Goal: Task Accomplishment & Management: Use online tool/utility

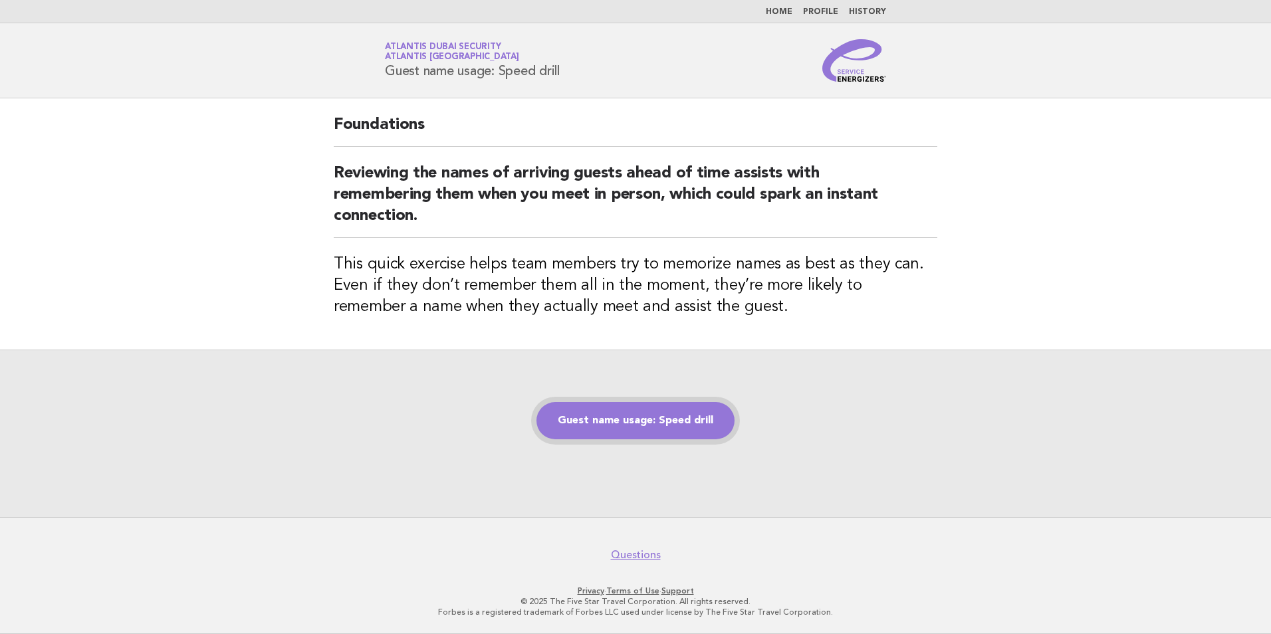
click at [654, 415] on link "Guest name usage: Speed drill" at bounding box center [635, 420] width 198 height 37
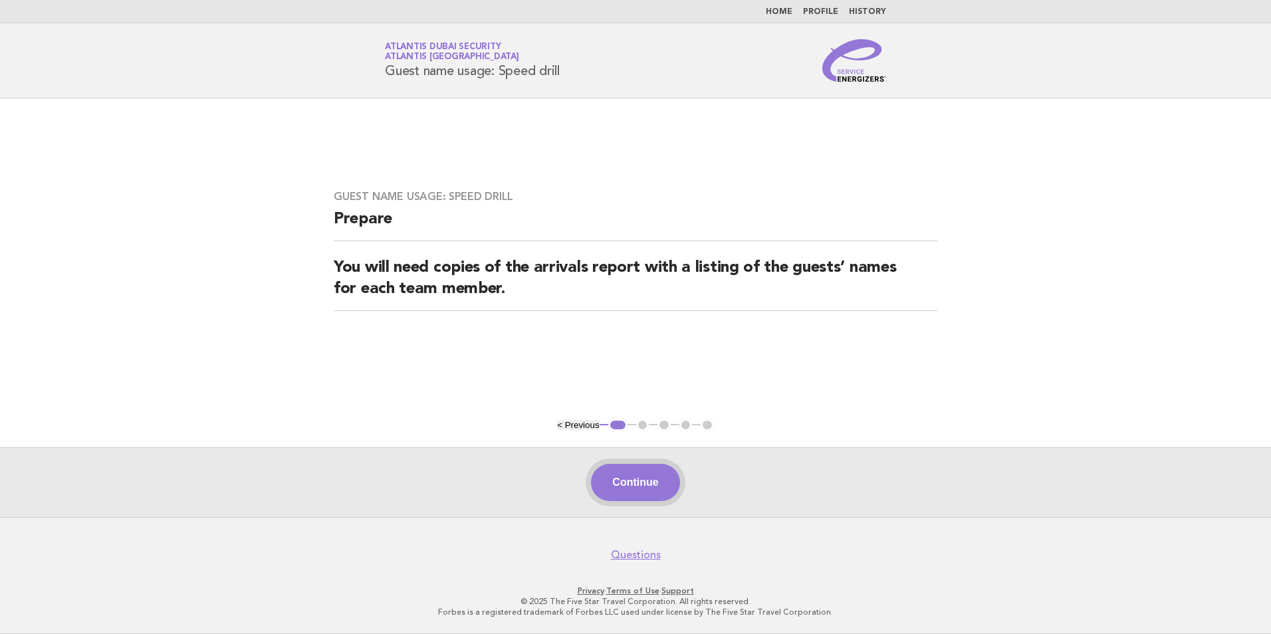
click at [641, 478] on button "Continue" at bounding box center [635, 482] width 88 height 37
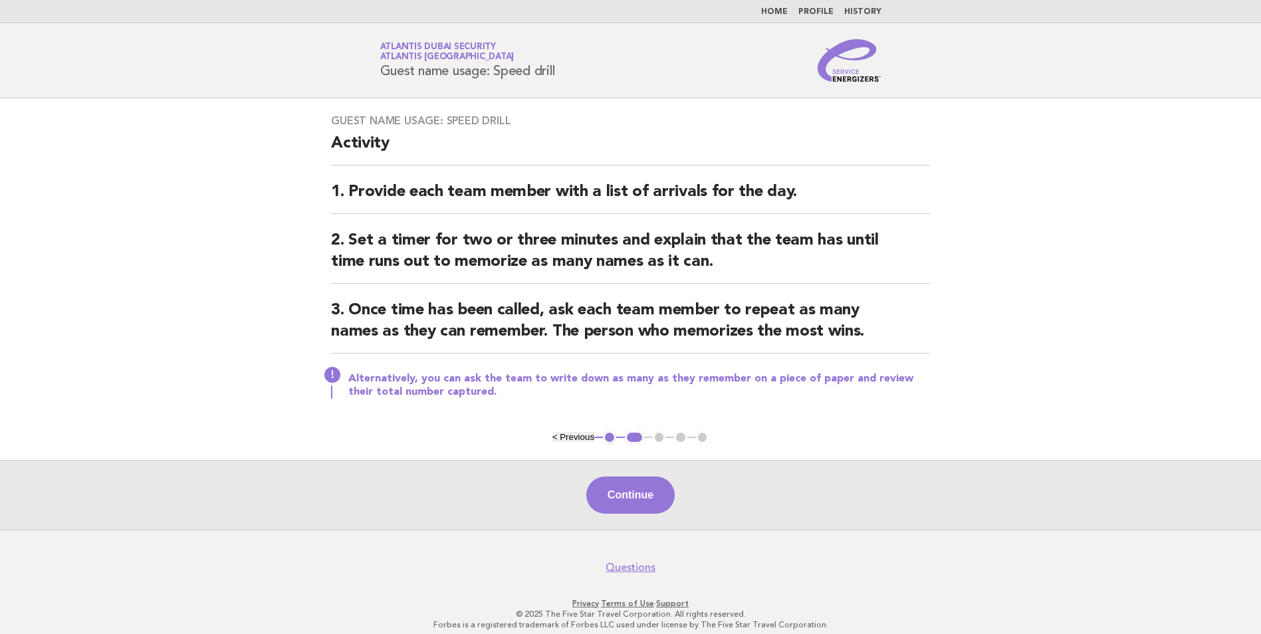
click at [638, 486] on button "Continue" at bounding box center [630, 494] width 88 height 37
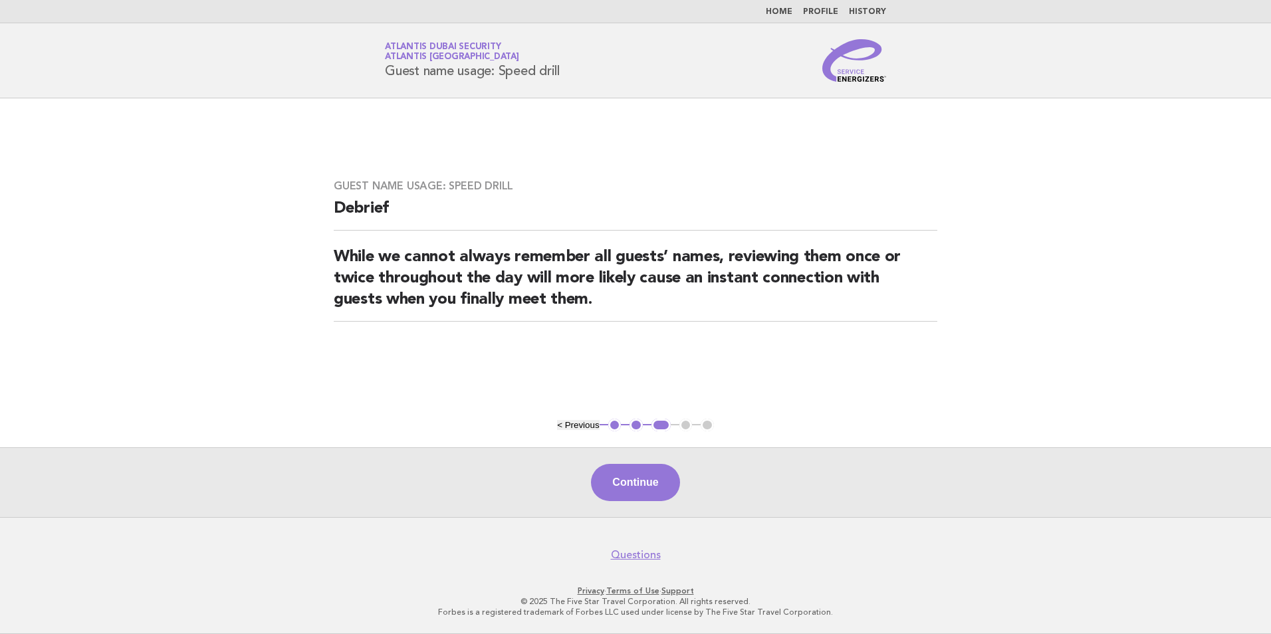
click at [636, 493] on button "Continue" at bounding box center [635, 482] width 88 height 37
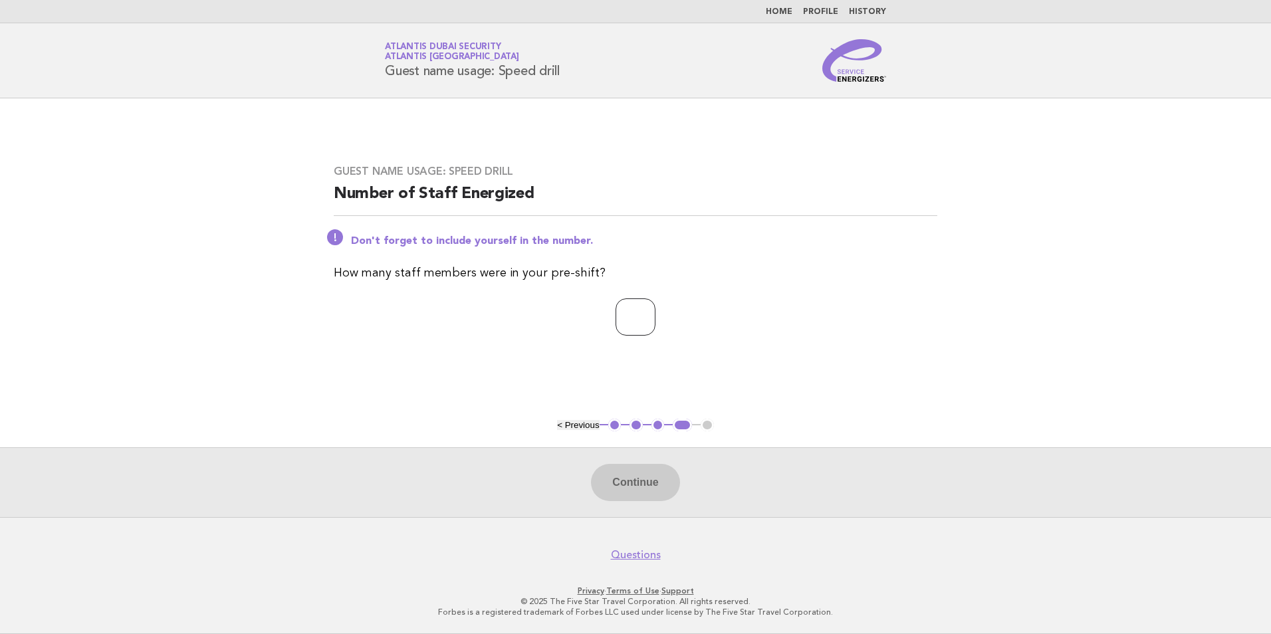
click at [615, 314] on input "number" at bounding box center [635, 316] width 40 height 37
type input "*"
click at [635, 484] on button "Continue" at bounding box center [635, 482] width 88 height 37
